Goal: Communication & Community: Answer question/provide support

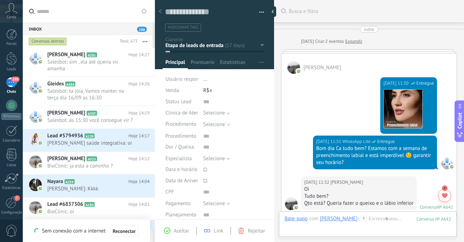
scroll to position [7, 0]
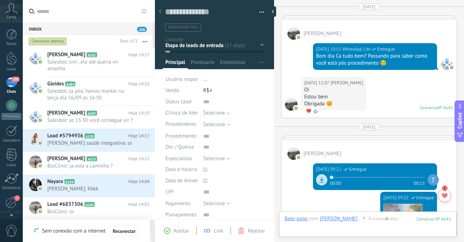
click at [19, 80] on span "288" at bounding box center [15, 79] width 8 height 6
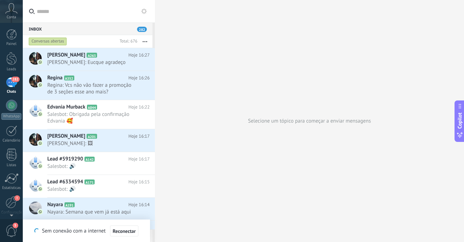
click at [12, 87] on div "282" at bounding box center [11, 82] width 11 height 10
click at [10, 107] on div at bounding box center [11, 105] width 11 height 11
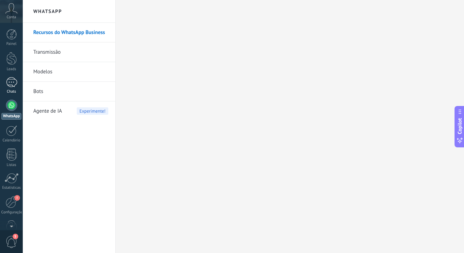
click at [12, 84] on div at bounding box center [11, 82] width 11 height 10
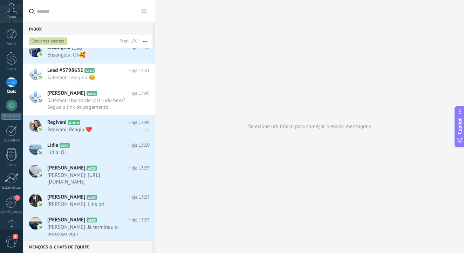
scroll to position [1367, 0]
click at [80, 149] on span "Lidia: Oi" at bounding box center [91, 152] width 89 height 7
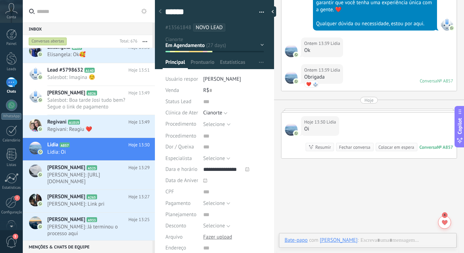
scroll to position [7, 0]
click at [357, 119] on div "Hoje 13:30 Lidia Oi Conversa № A857 Conversa № A857 Resumir Resumir Fechar conv…" at bounding box center [368, 136] width 175 height 46
click at [358, 113] on div "Hoje 13:30 Lidia Oi Conversa № A857 Conversa № A857 Resumir Resumir Fechar conv…" at bounding box center [368, 136] width 175 height 46
click at [358, 109] on div at bounding box center [369, 111] width 176 height 4
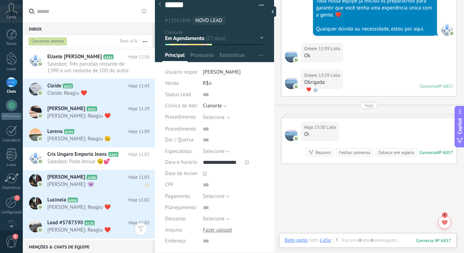
scroll to position [1808, 0]
